Goal: Task Accomplishment & Management: Complete application form

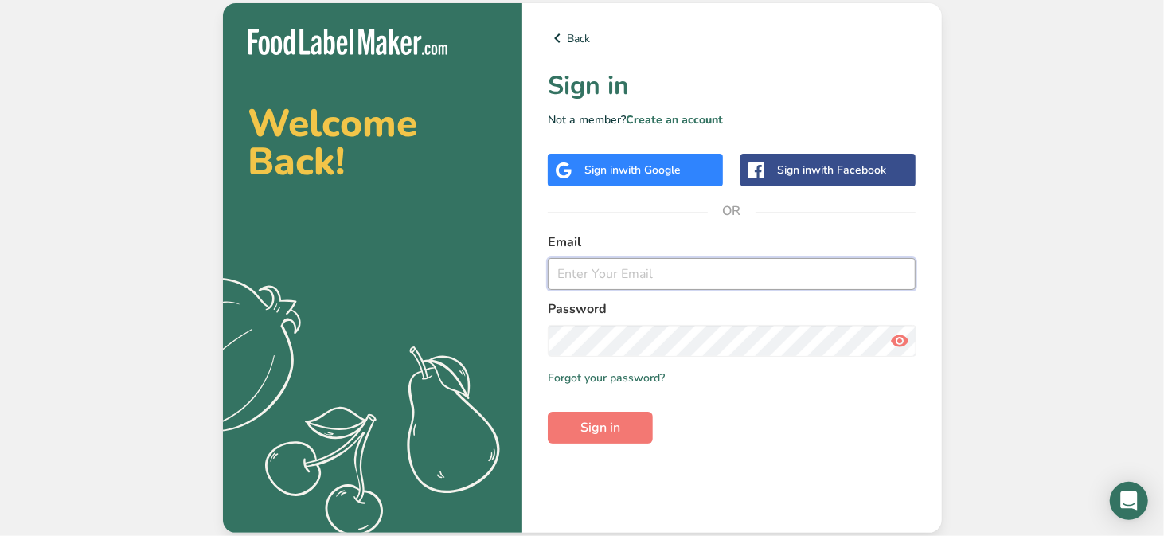
click at [590, 279] on input "email" at bounding box center [732, 274] width 369 height 32
type input "[EMAIL_ADDRESS][DOMAIN_NAME]"
click at [610, 429] on span "Sign in" at bounding box center [600, 427] width 40 height 19
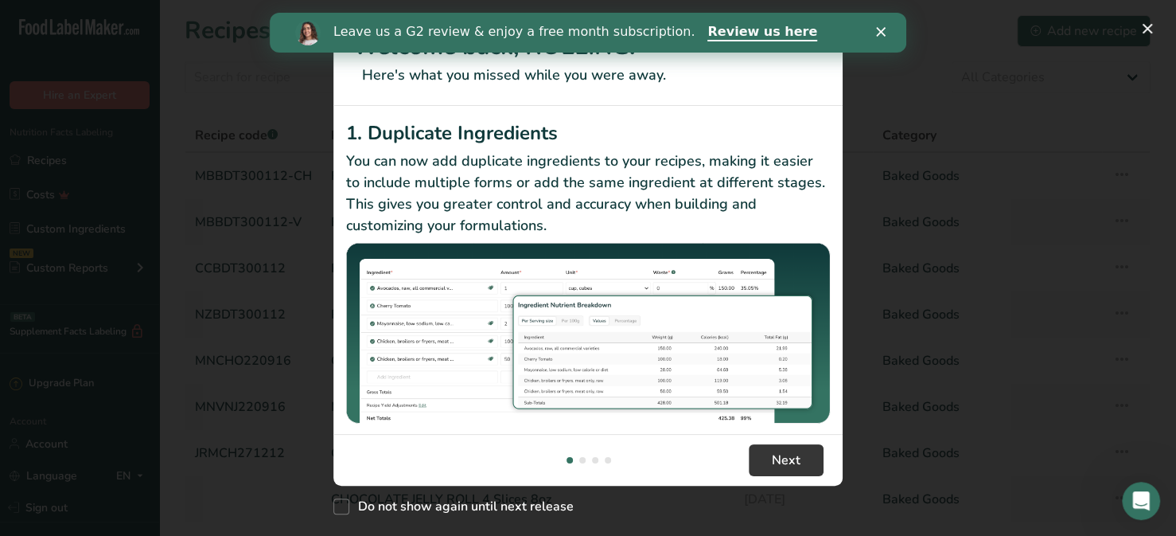
click at [877, 28] on polygon "Close" at bounding box center [881, 32] width 10 height 10
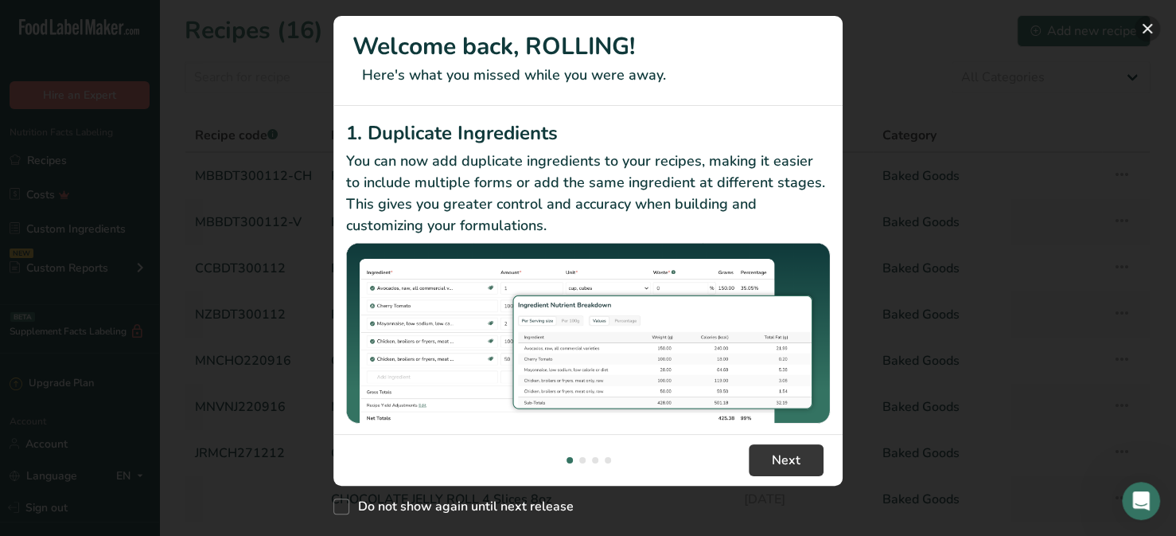
click at [1149, 28] on button "New Features" at bounding box center [1147, 28] width 25 height 25
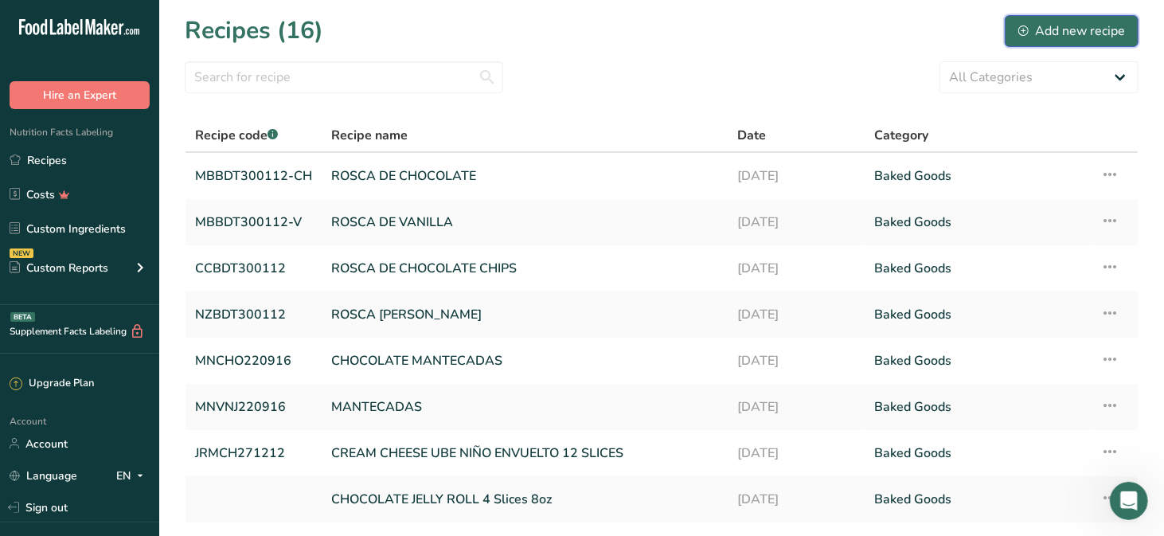
click at [1092, 29] on div "Add new recipe" at bounding box center [1071, 30] width 107 height 19
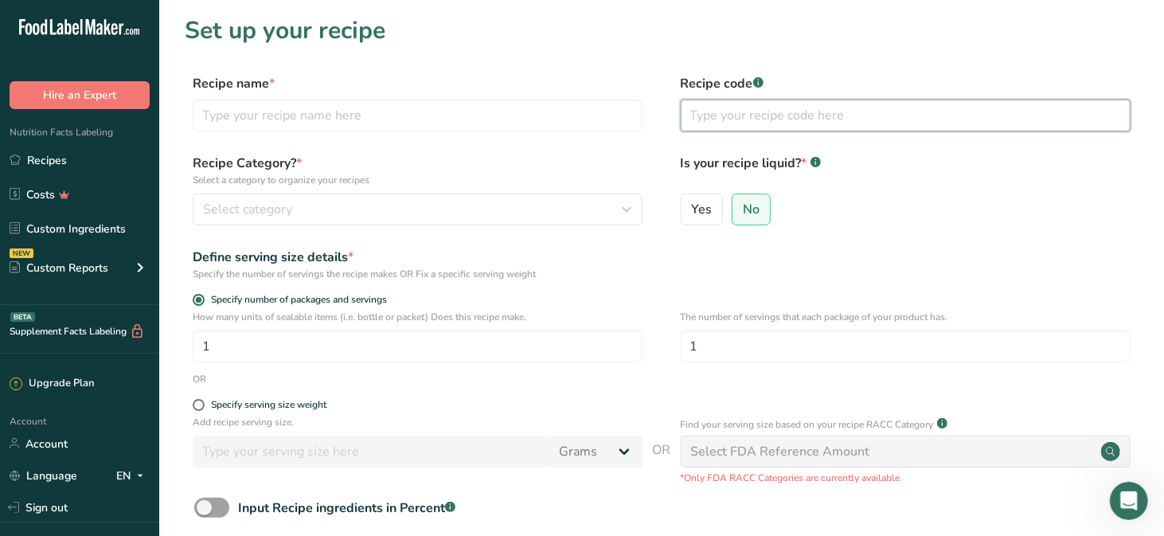
click at [697, 117] on input "text" at bounding box center [906, 116] width 450 height 32
paste input "BSC-SSQ24"
type input "BSC-SSQ24"
click at [236, 118] on input "text" at bounding box center [418, 116] width 450 height 32
paste input "DROP STAR BUTTER GRAGEAS COOKIES – CASEx24containers/11oz"
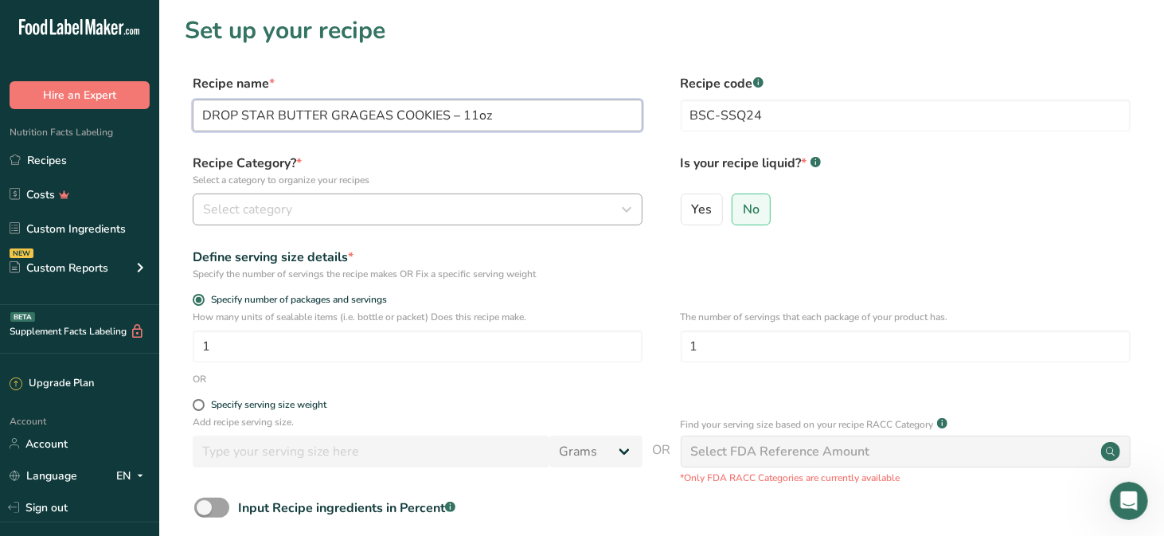
type input "DROP STAR BUTTER GRAGEAS COOKIES – 11oz"
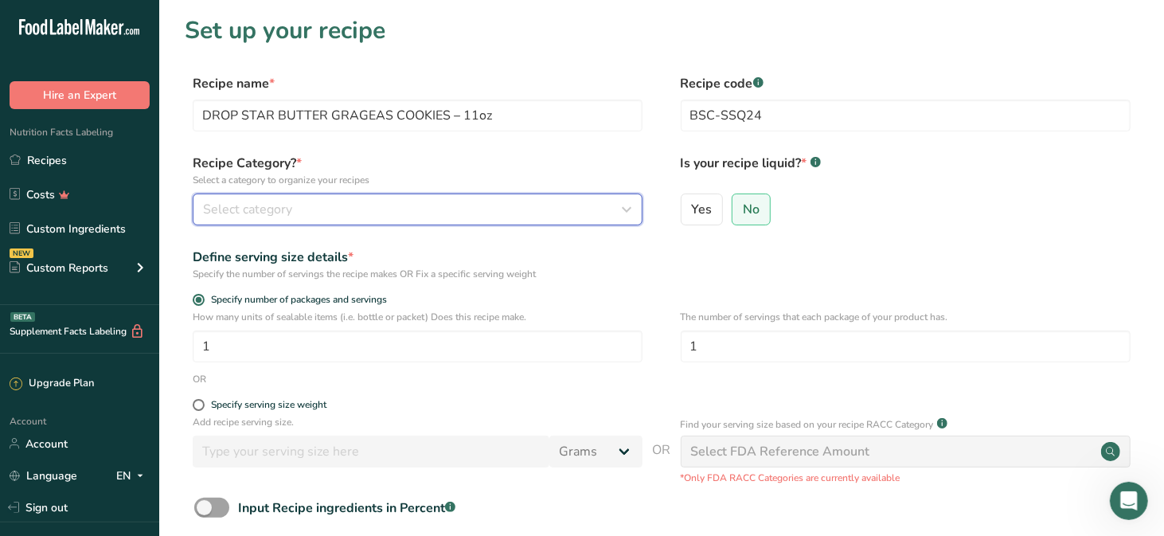
click at [621, 211] on icon "button" at bounding box center [626, 209] width 19 height 29
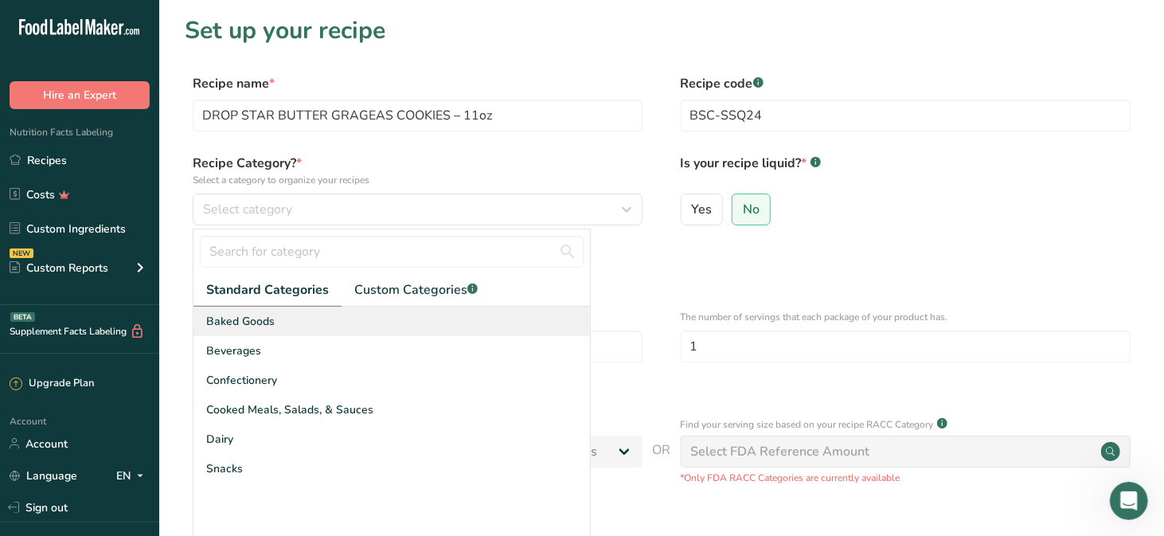
click at [229, 322] on span "Baked Goods" at bounding box center [240, 321] width 68 height 17
